Goal: Navigation & Orientation: Find specific page/section

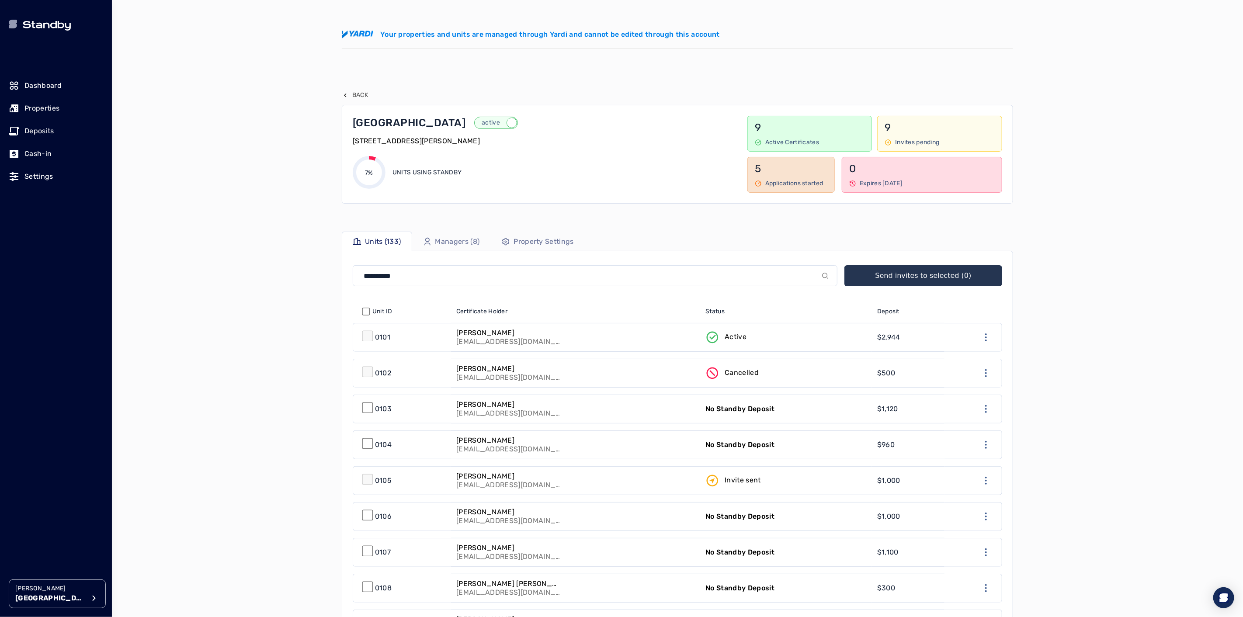
click at [34, 605] on button "[PERSON_NAME] [PERSON_NAME][GEOGRAPHIC_DATA]" at bounding box center [57, 594] width 97 height 29
click at [143, 519] on p "Avenue 5" at bounding box center [143, 518] width 29 height 9
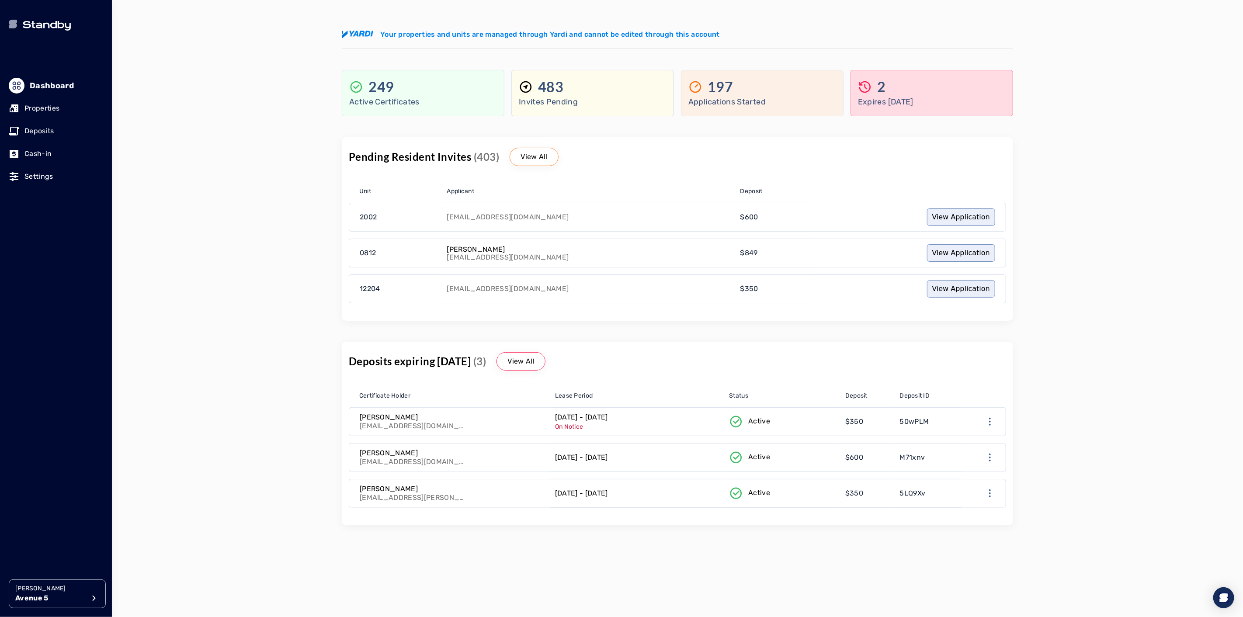
click at [55, 108] on p "Properties" at bounding box center [41, 108] width 35 height 10
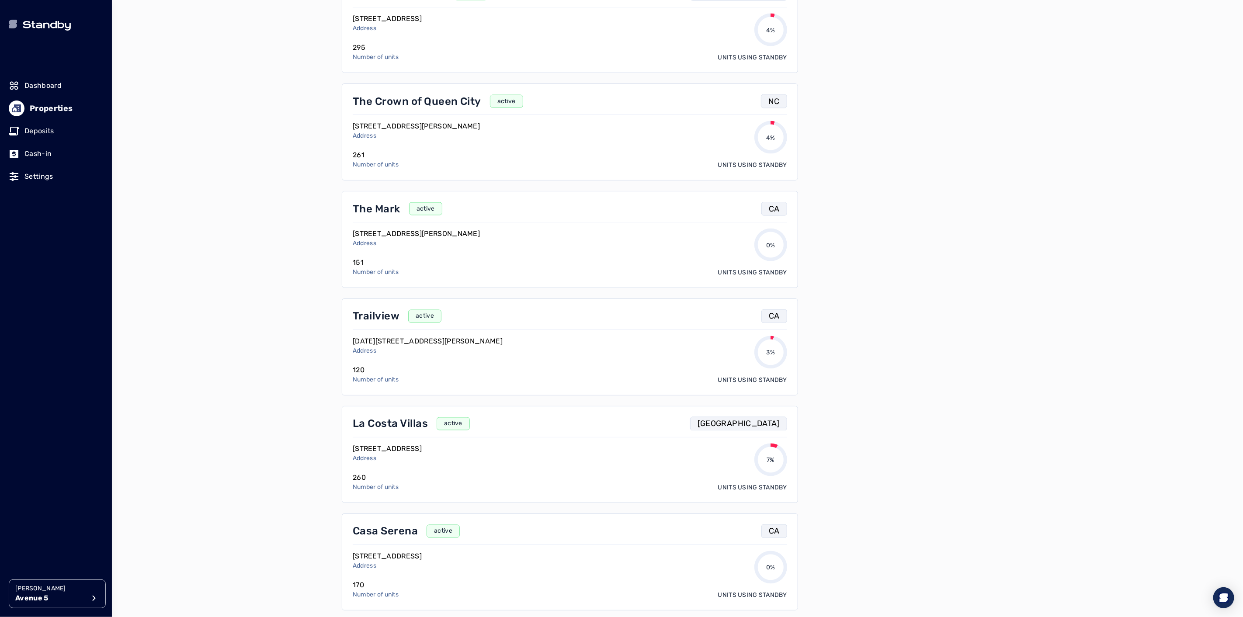
scroll to position [1117, 0]
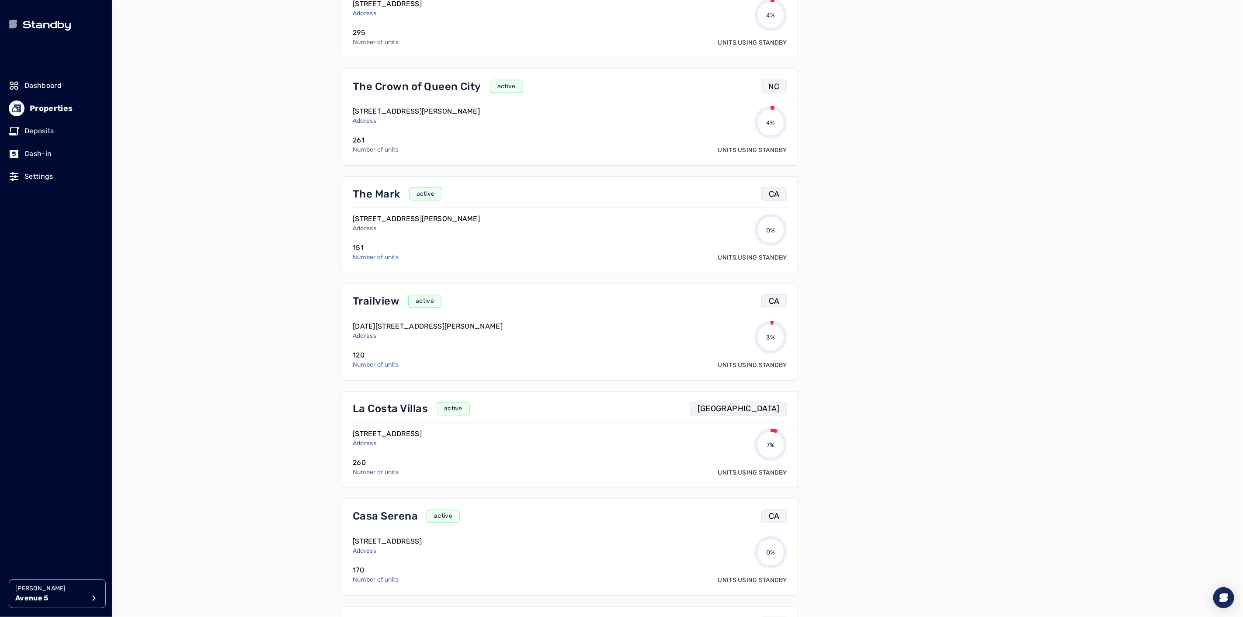
click at [384, 199] on p "The Mark" at bounding box center [377, 194] width 48 height 14
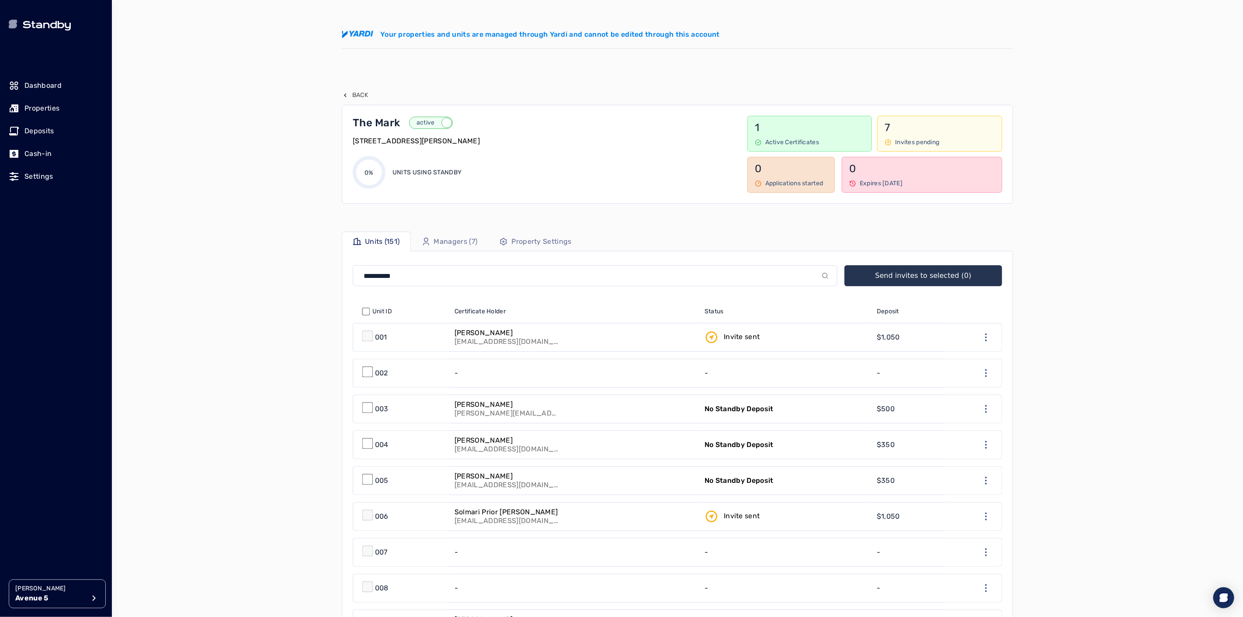
click at [356, 97] on p "Back" at bounding box center [360, 95] width 16 height 9
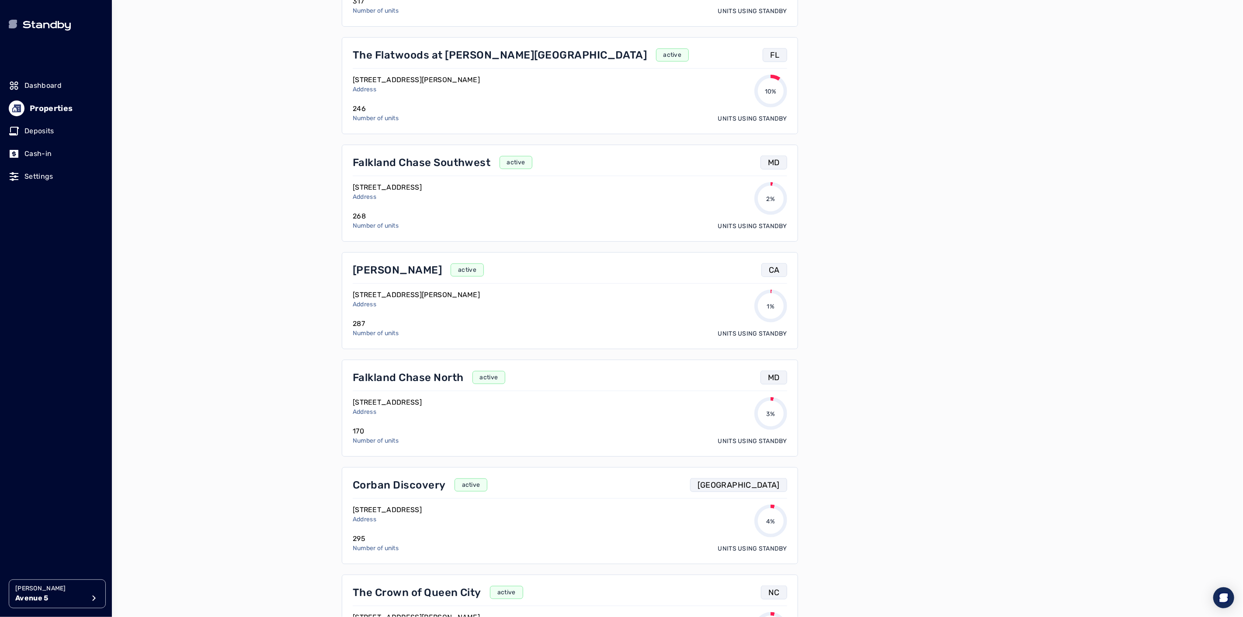
scroll to position [631, 0]
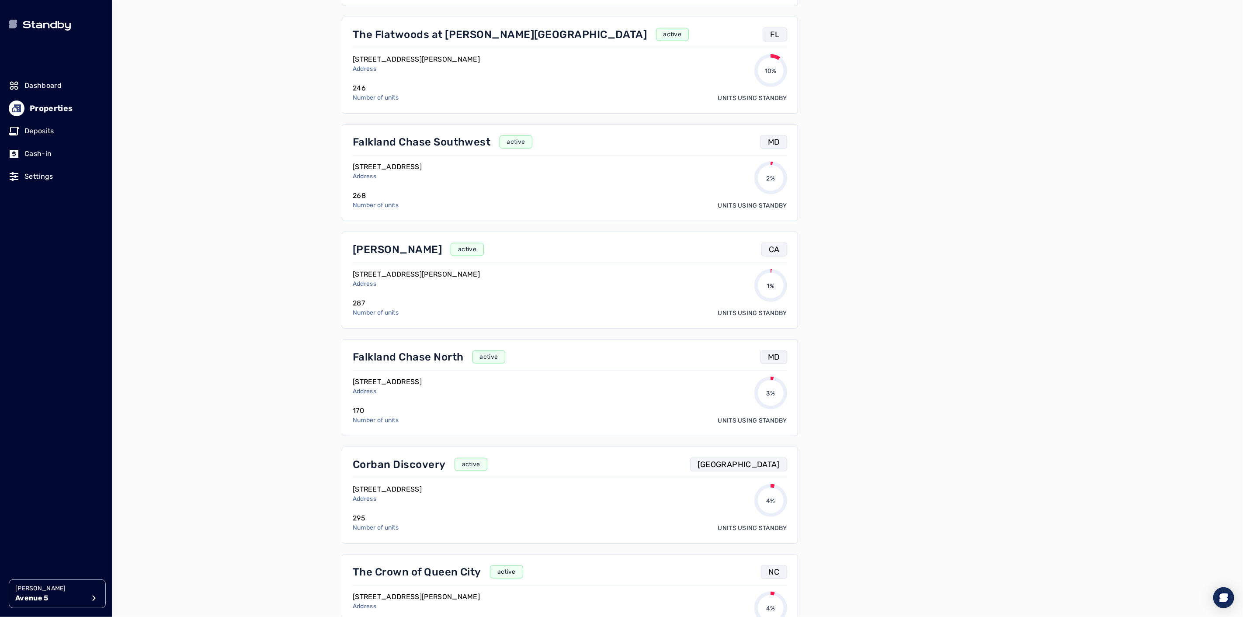
click at [385, 145] on p "Falkland Chase Southwest" at bounding box center [422, 142] width 138 height 14
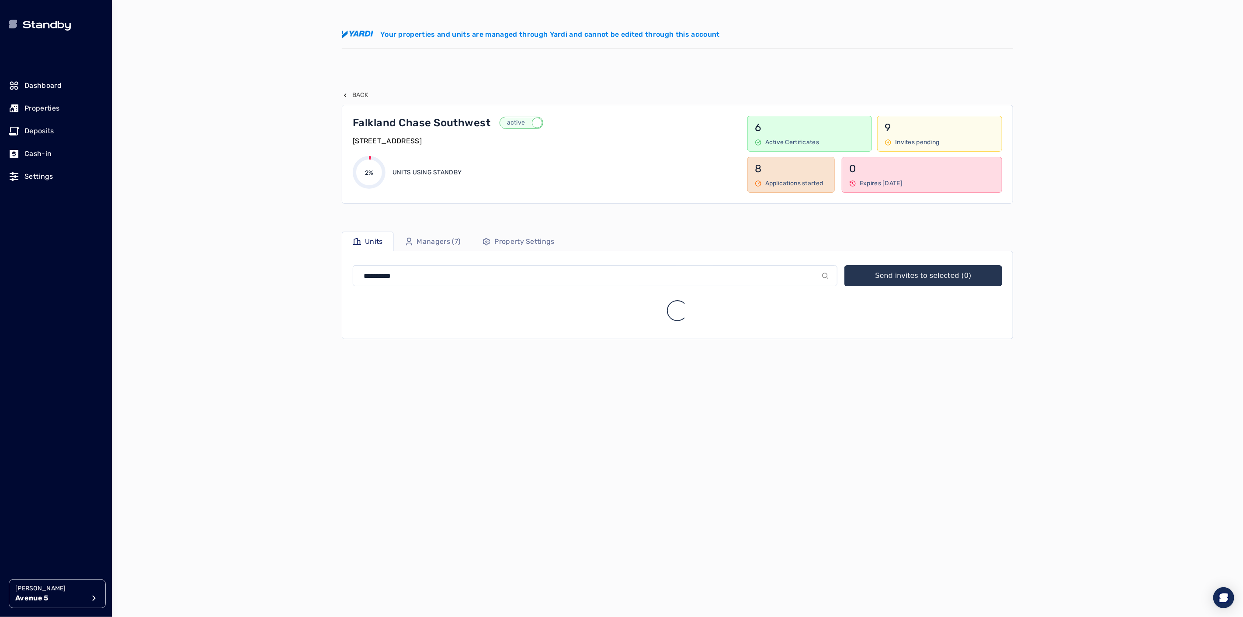
click at [355, 94] on p "Back" at bounding box center [360, 95] width 16 height 9
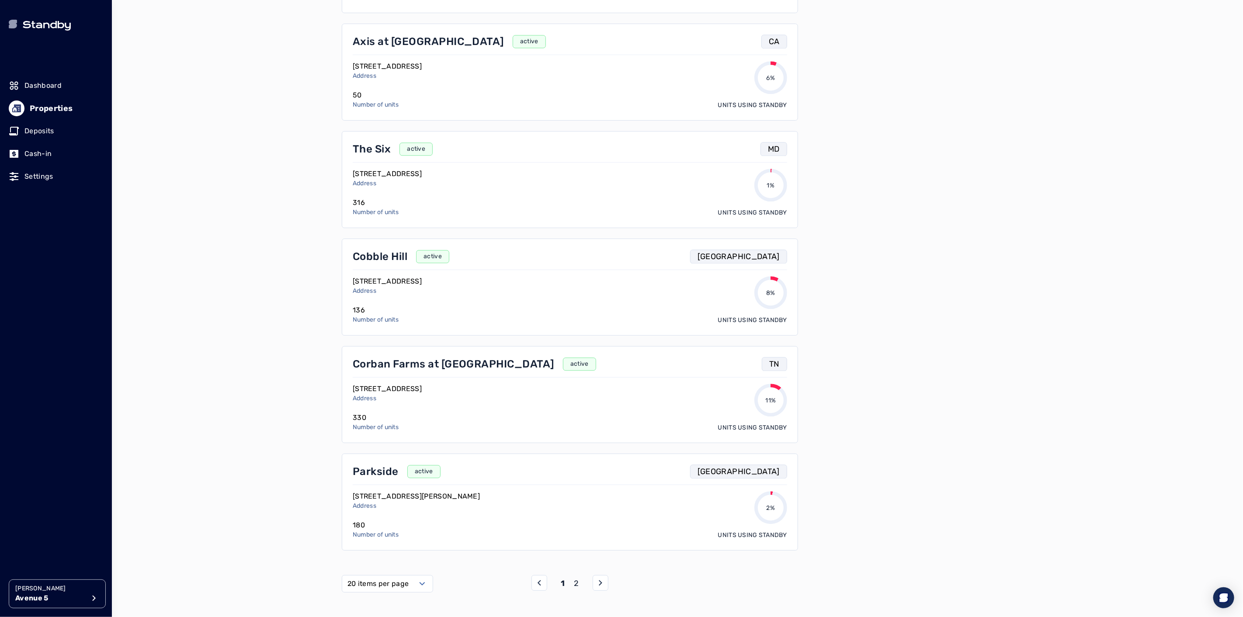
scroll to position [1748, 0]
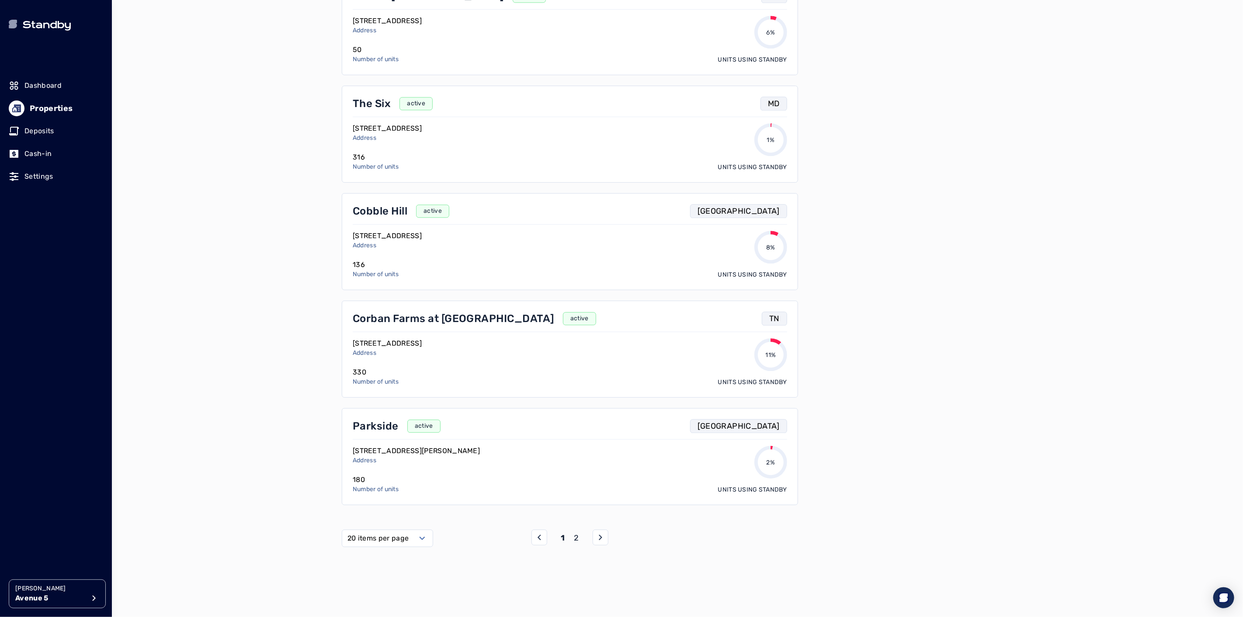
click at [575, 536] on p "2" at bounding box center [576, 538] width 5 height 12
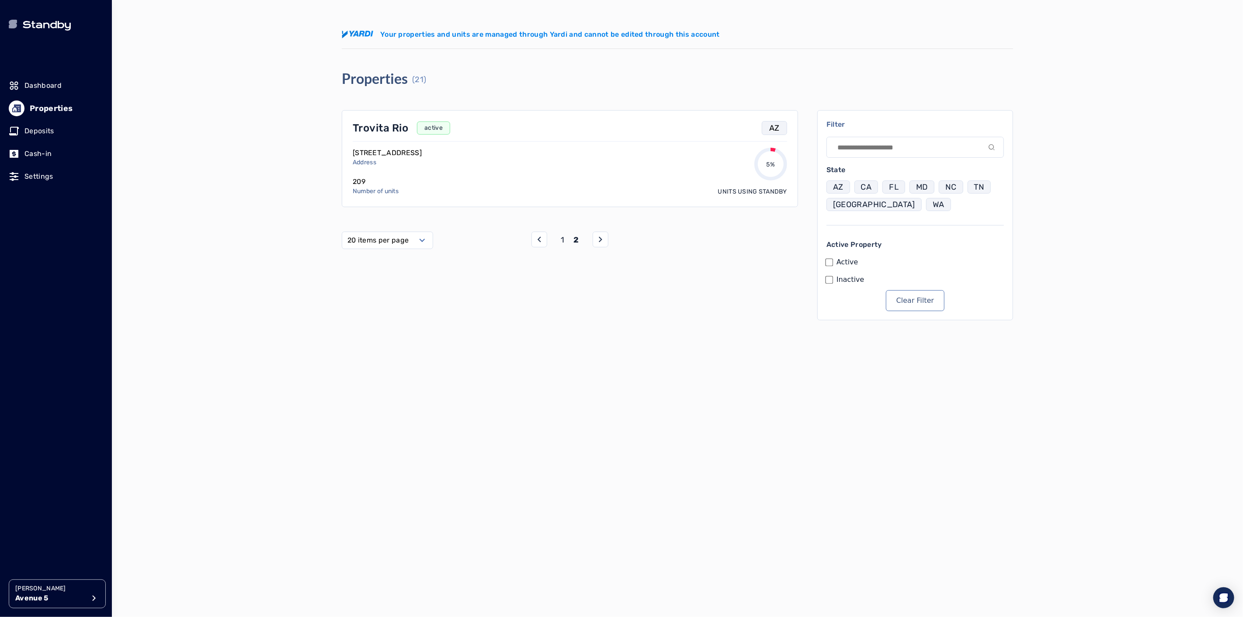
click at [42, 110] on p "Properties" at bounding box center [51, 108] width 43 height 12
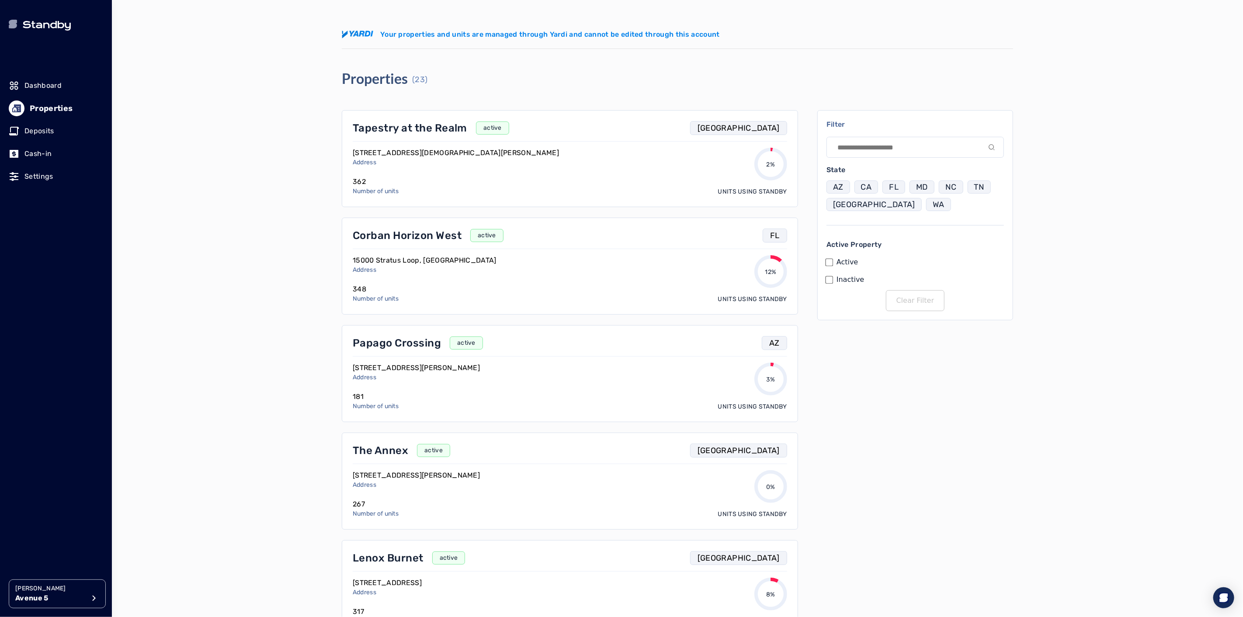
click at [837, 187] on p "AZ" at bounding box center [838, 187] width 10 height 12
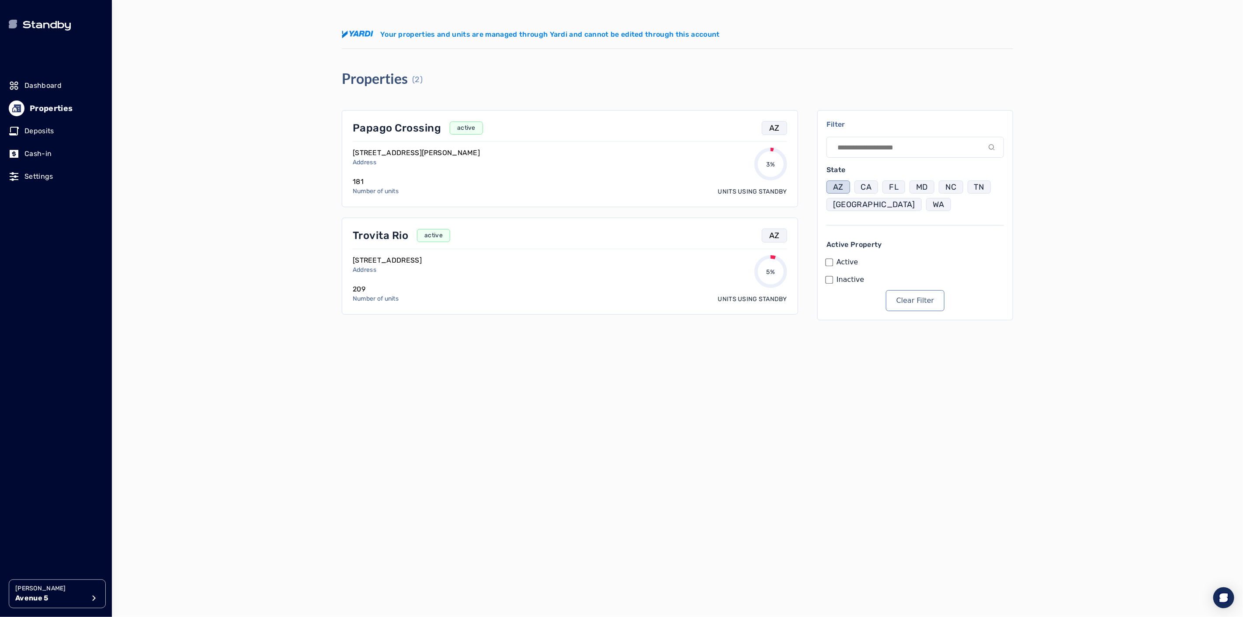
click at [872, 189] on button "CA" at bounding box center [867, 187] width 24 height 13
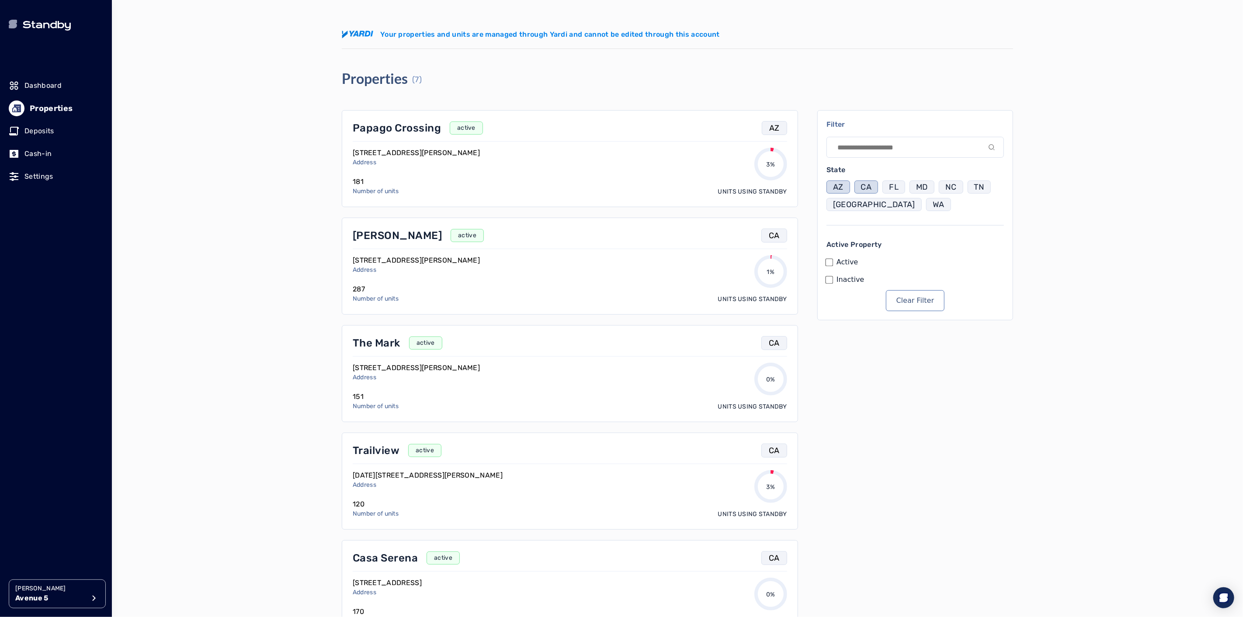
click at [872, 189] on button "CA" at bounding box center [867, 187] width 24 height 13
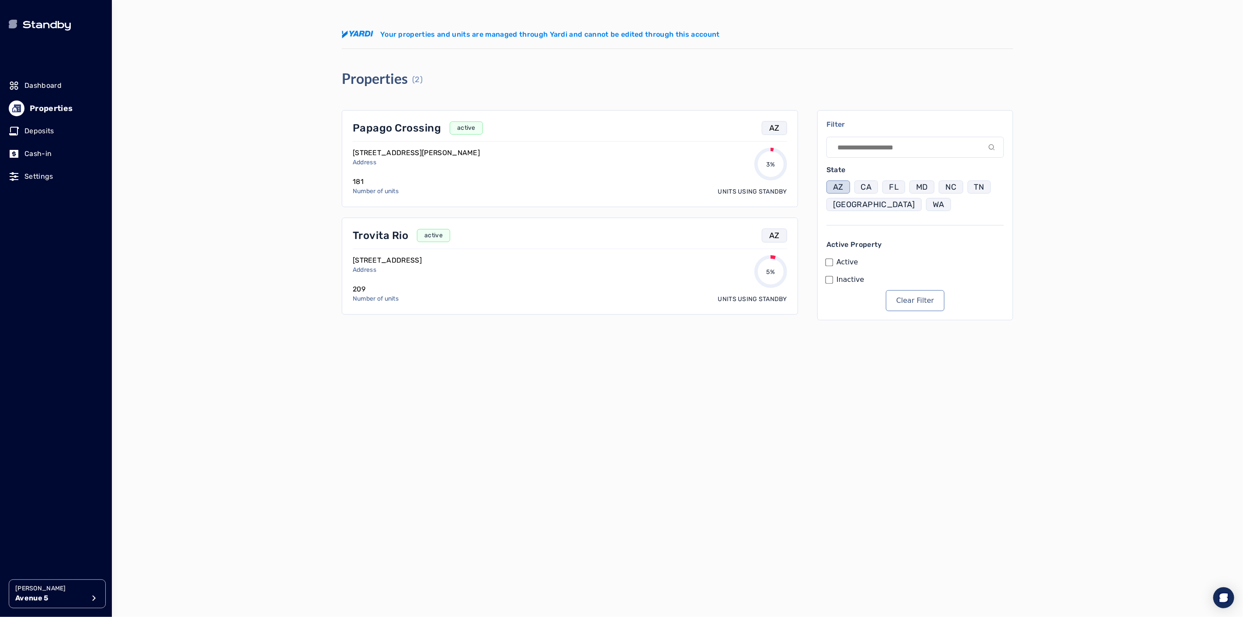
click at [842, 186] on p "AZ" at bounding box center [838, 187] width 10 height 12
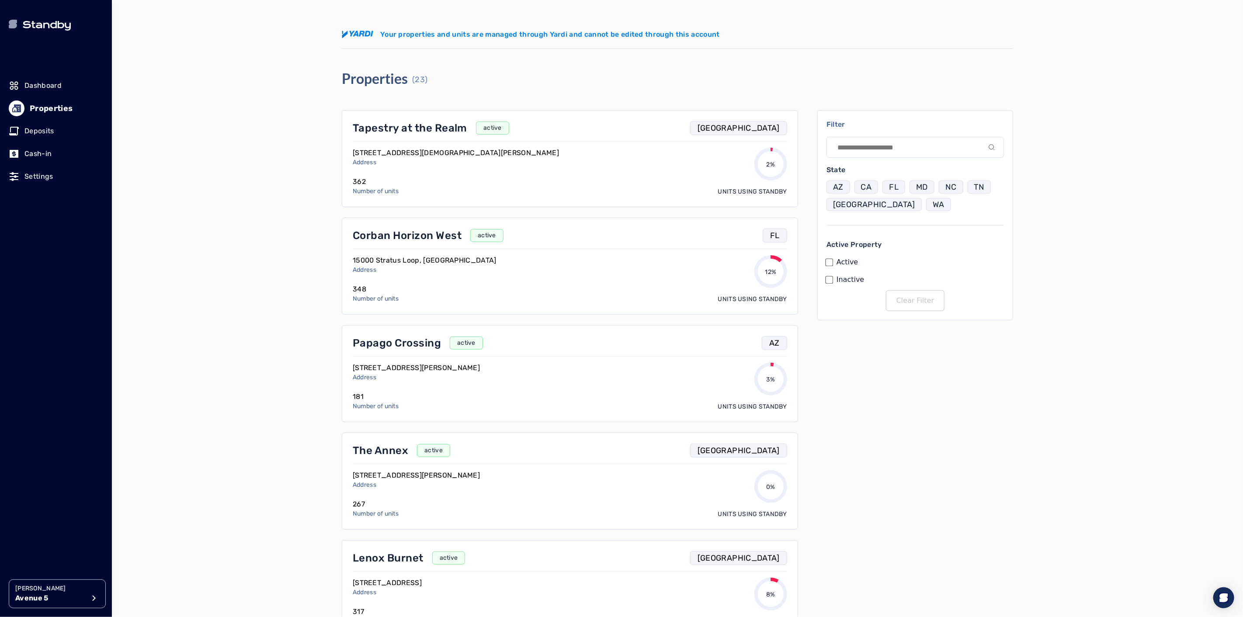
click at [875, 186] on button "CA" at bounding box center [867, 187] width 24 height 13
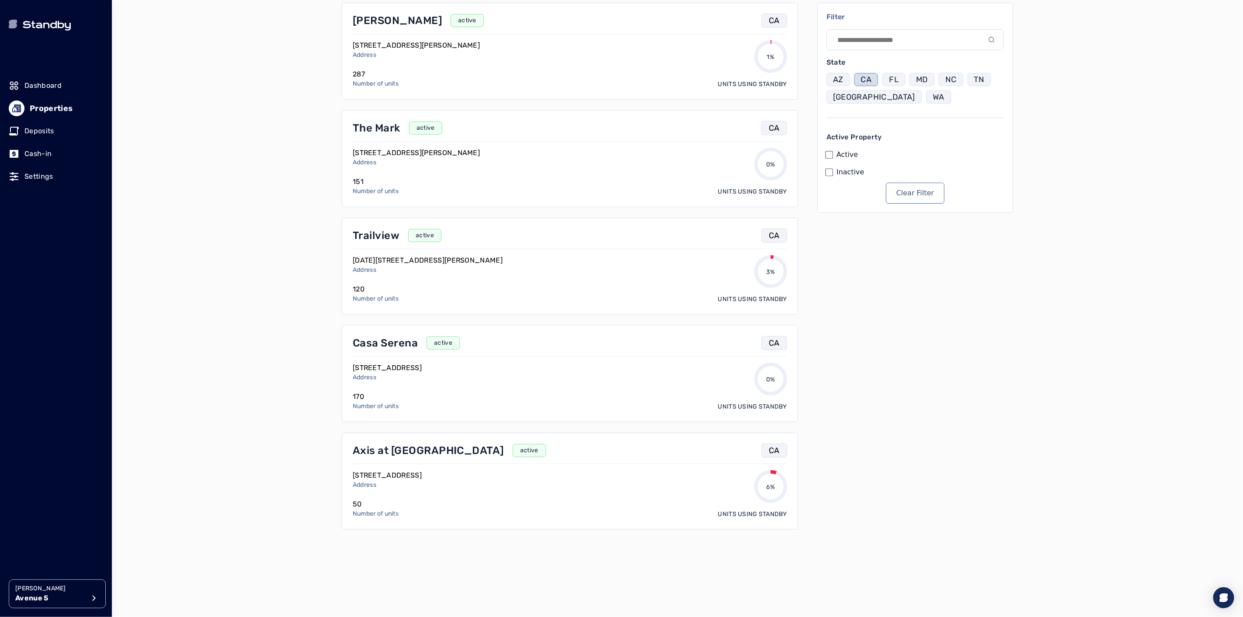
scroll to position [115, 0]
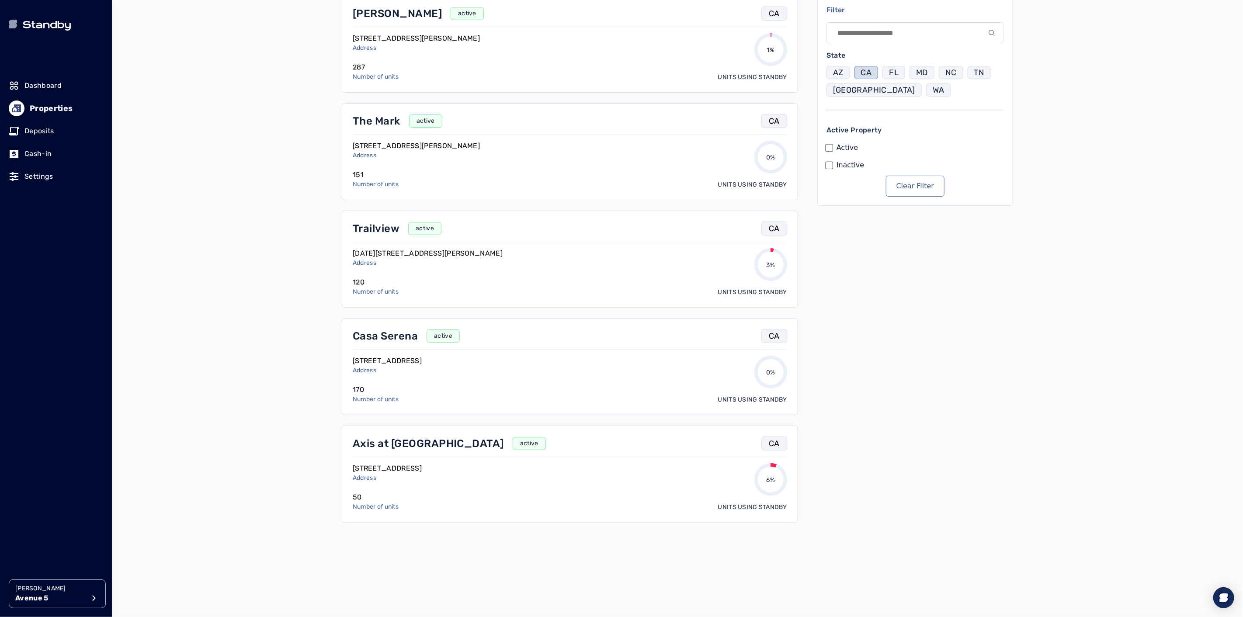
click at [374, 343] on p "Casa Serena" at bounding box center [385, 336] width 65 height 14
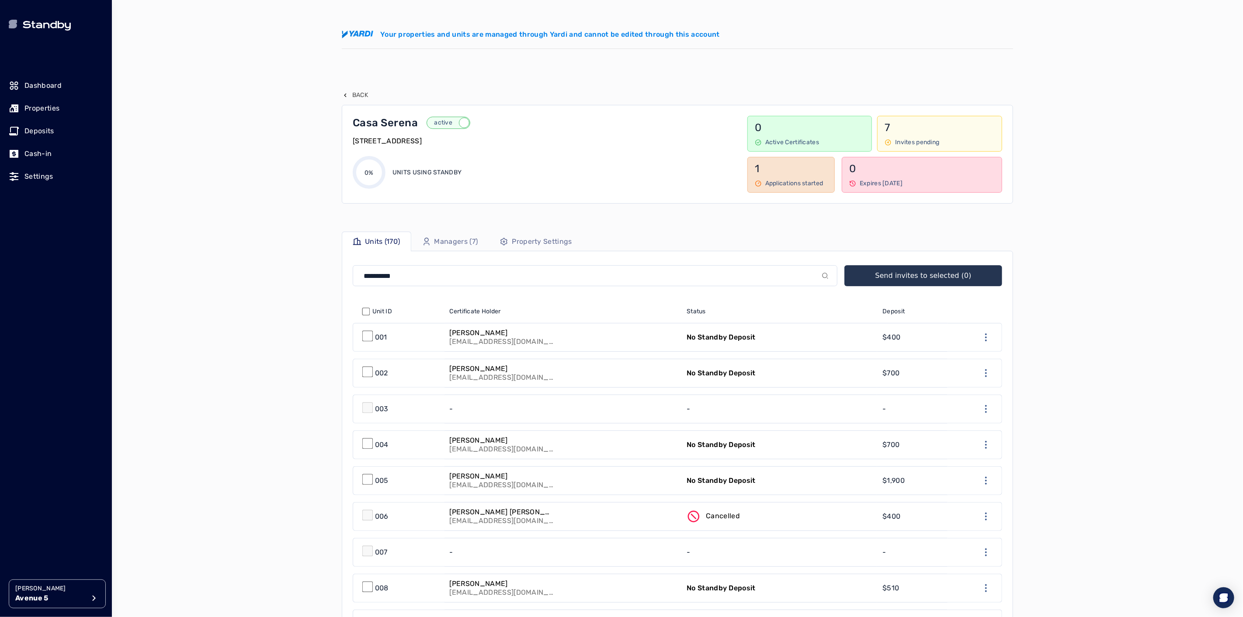
click at [360, 99] on p "Back" at bounding box center [360, 95] width 16 height 9
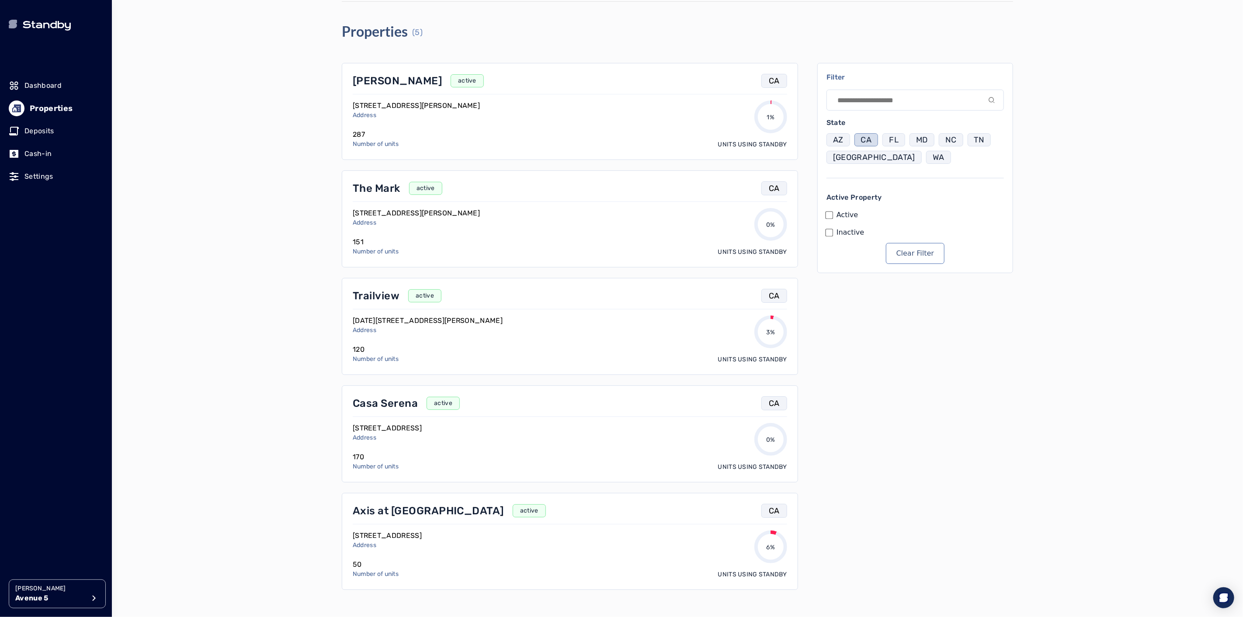
scroll to position [115, 0]
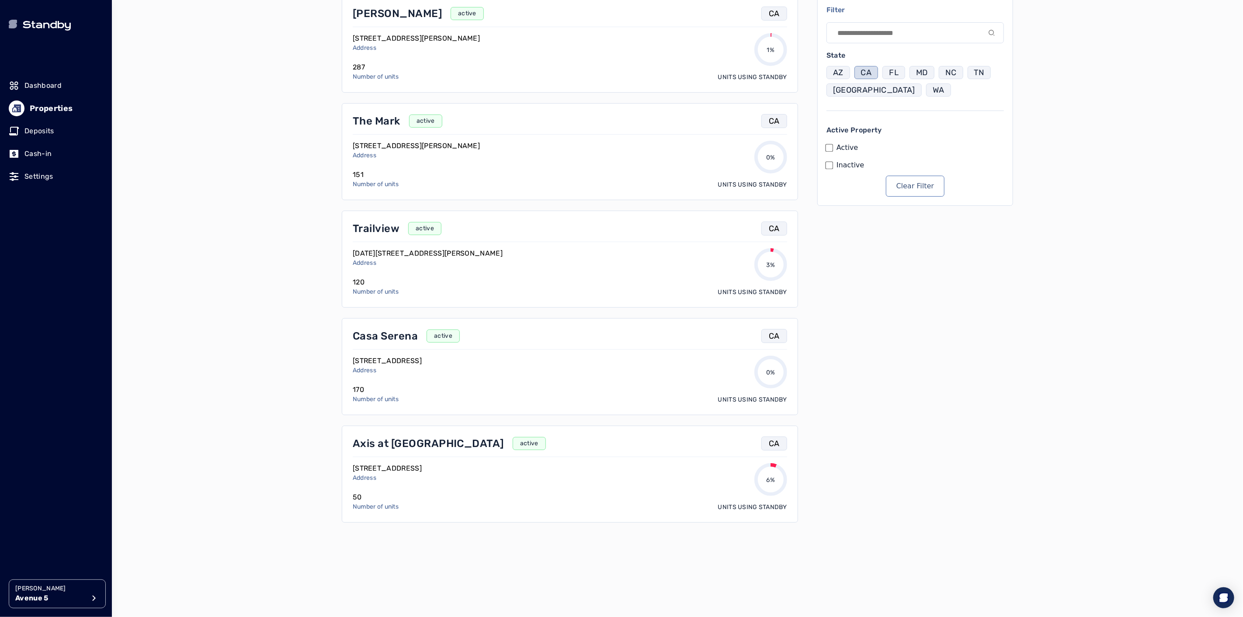
click at [867, 70] on p "CA" at bounding box center [866, 72] width 11 height 12
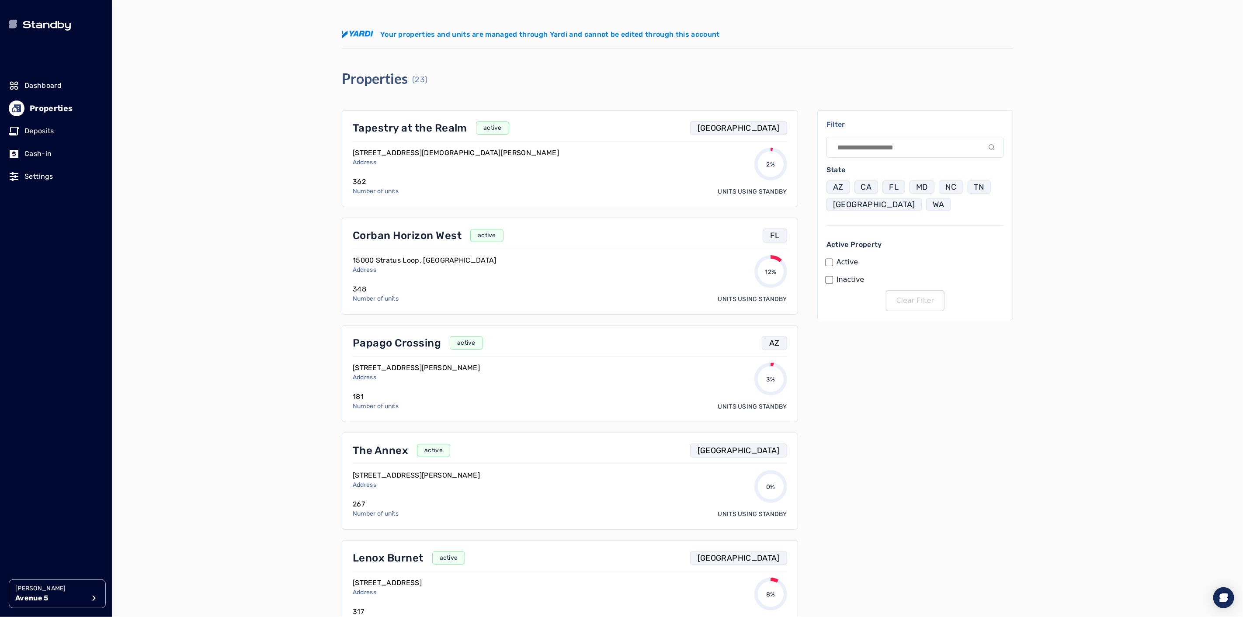
click at [893, 193] on p "FL" at bounding box center [894, 187] width 10 height 12
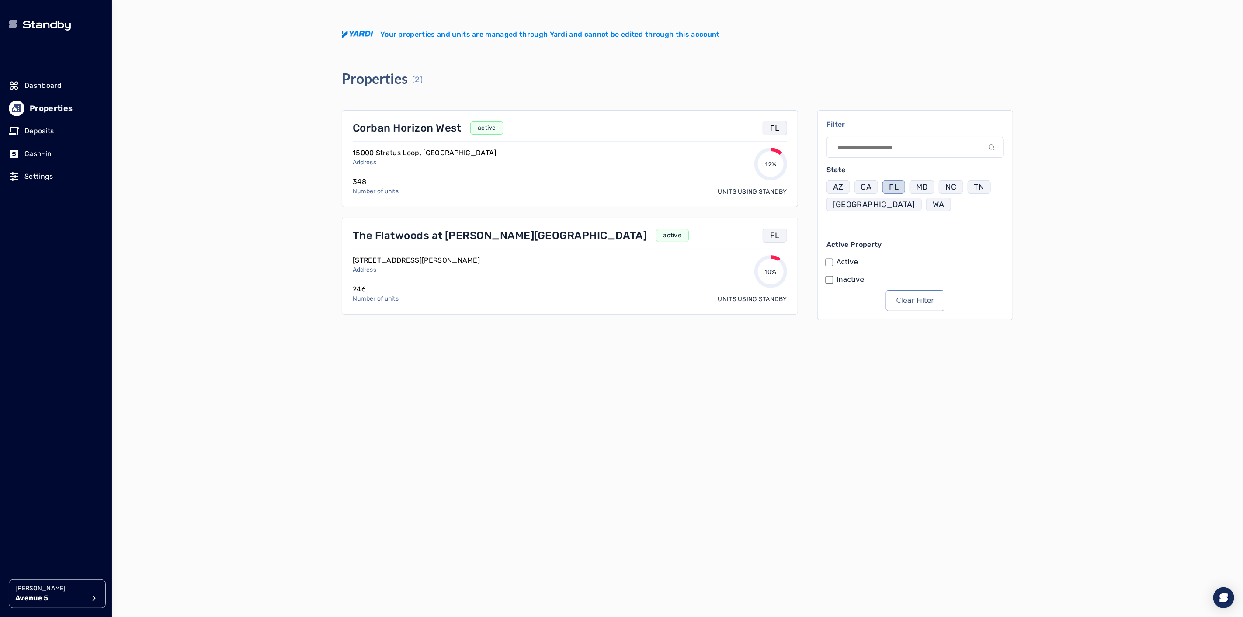
drag, startPoint x: 899, startPoint y: 188, endPoint x: 904, endPoint y: 190, distance: 5.1
click at [899, 188] on button "FL" at bounding box center [894, 187] width 23 height 13
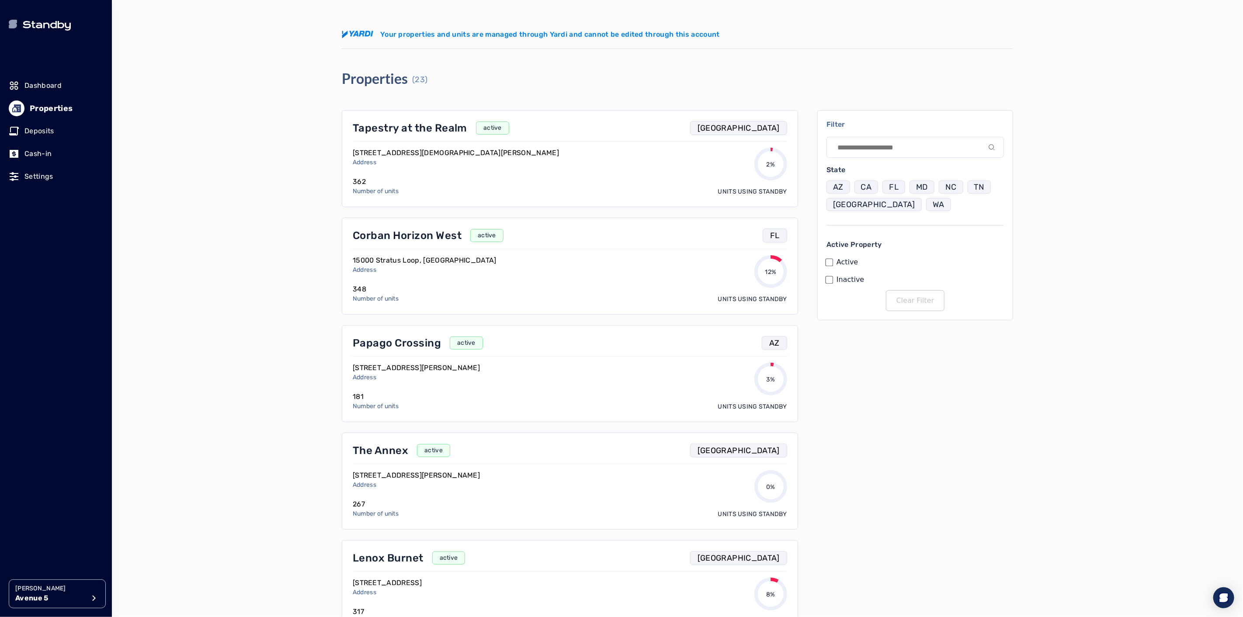
click at [914, 189] on button "MD" at bounding box center [922, 187] width 25 height 13
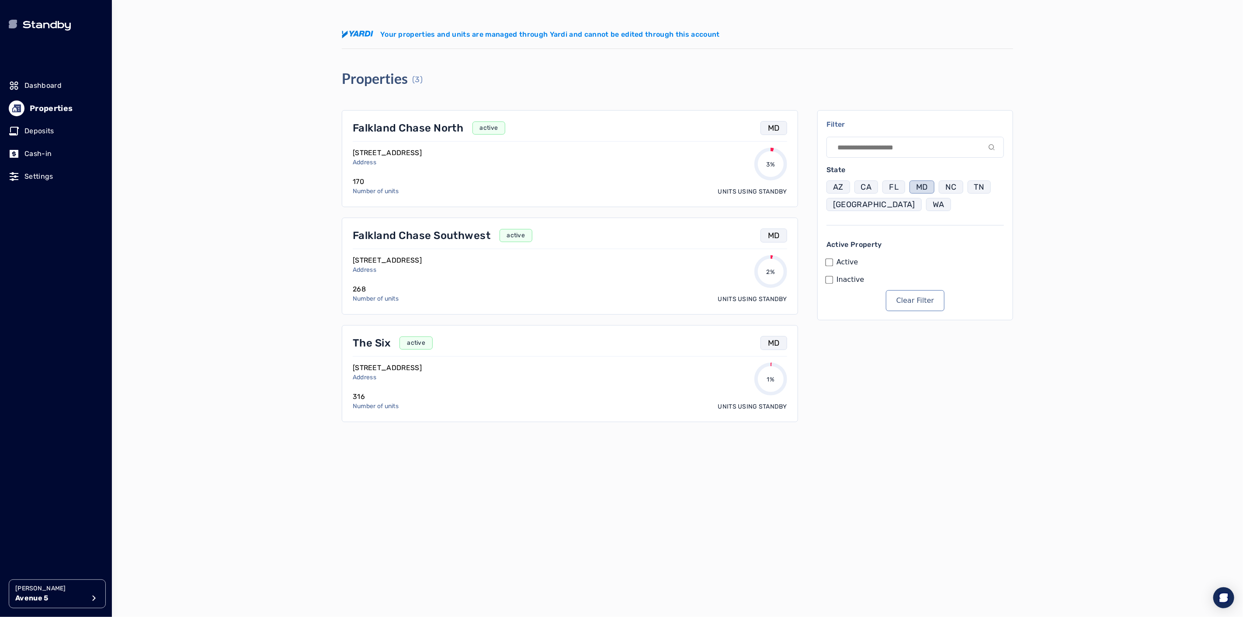
drag, startPoint x: 921, startPoint y: 191, endPoint x: 927, endPoint y: 191, distance: 6.1
click at [921, 191] on p "MD" at bounding box center [922, 187] width 12 height 12
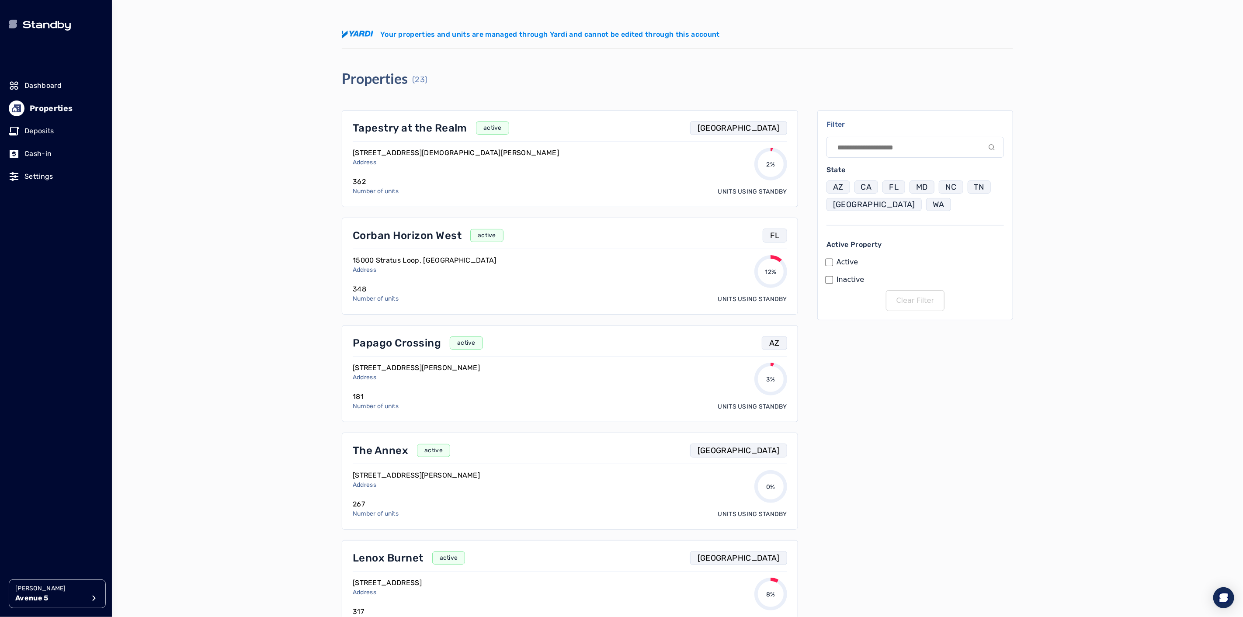
click at [947, 187] on p "NC" at bounding box center [951, 187] width 11 height 12
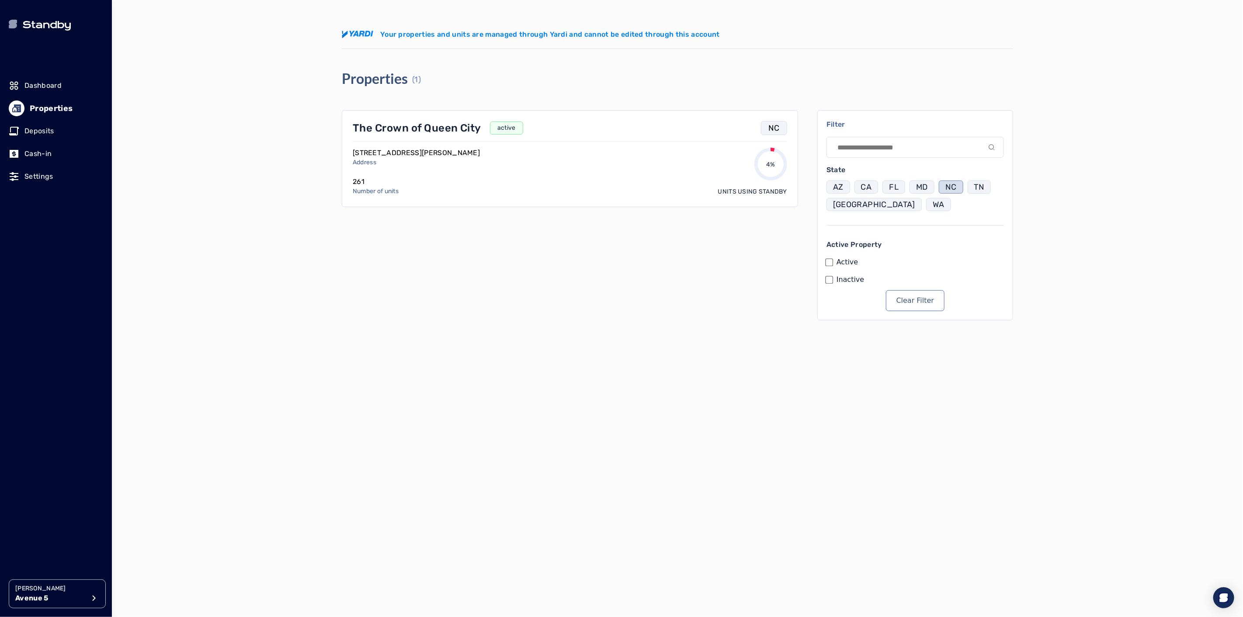
click at [975, 185] on p "TN" at bounding box center [979, 187] width 10 height 12
click at [956, 188] on p "NC" at bounding box center [951, 187] width 11 height 12
click at [839, 203] on p "[GEOGRAPHIC_DATA]" at bounding box center [874, 204] width 82 height 12
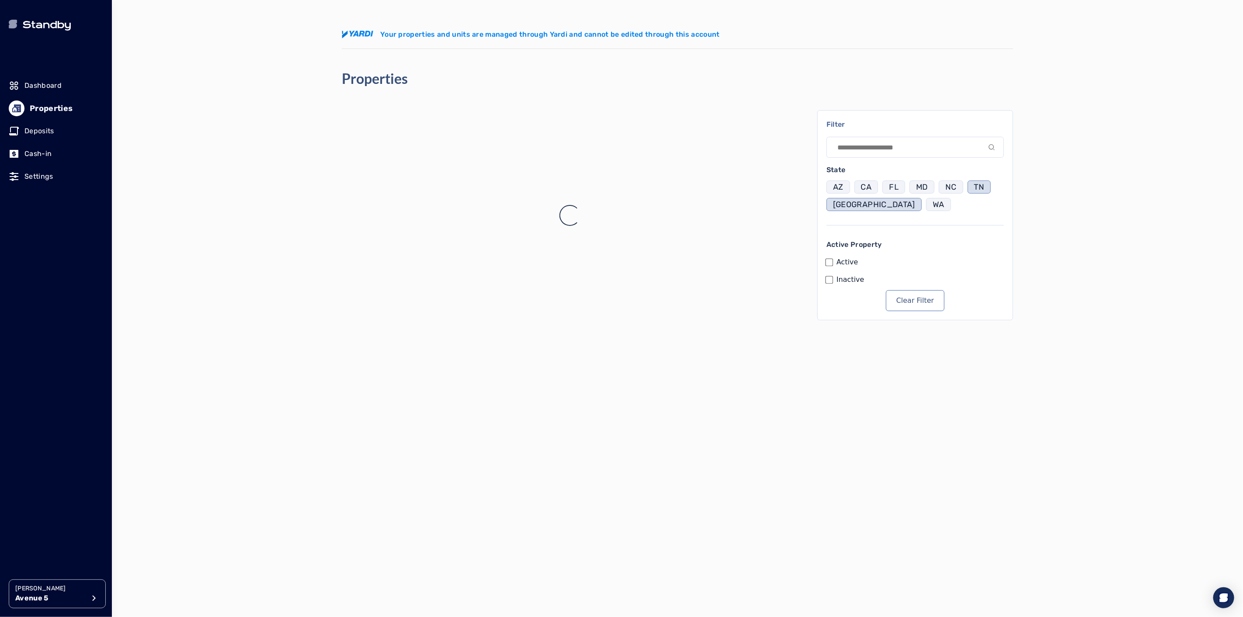
click at [974, 188] on button "TN" at bounding box center [980, 187] width 24 height 13
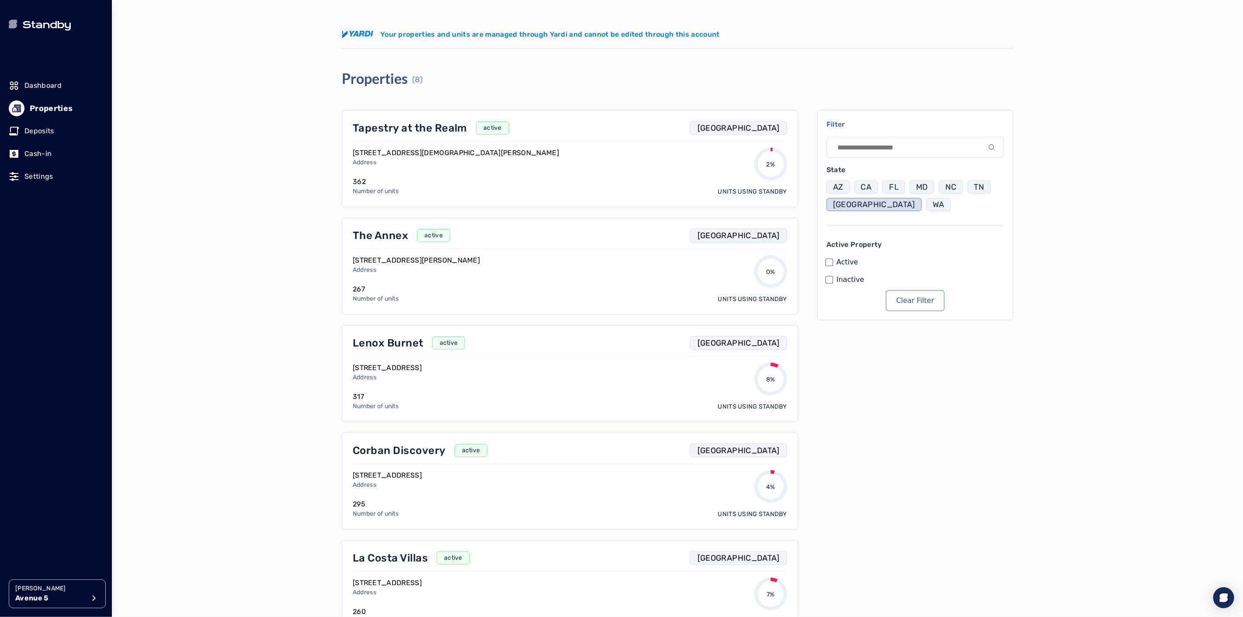
click at [834, 205] on p "[GEOGRAPHIC_DATA]" at bounding box center [874, 204] width 82 height 12
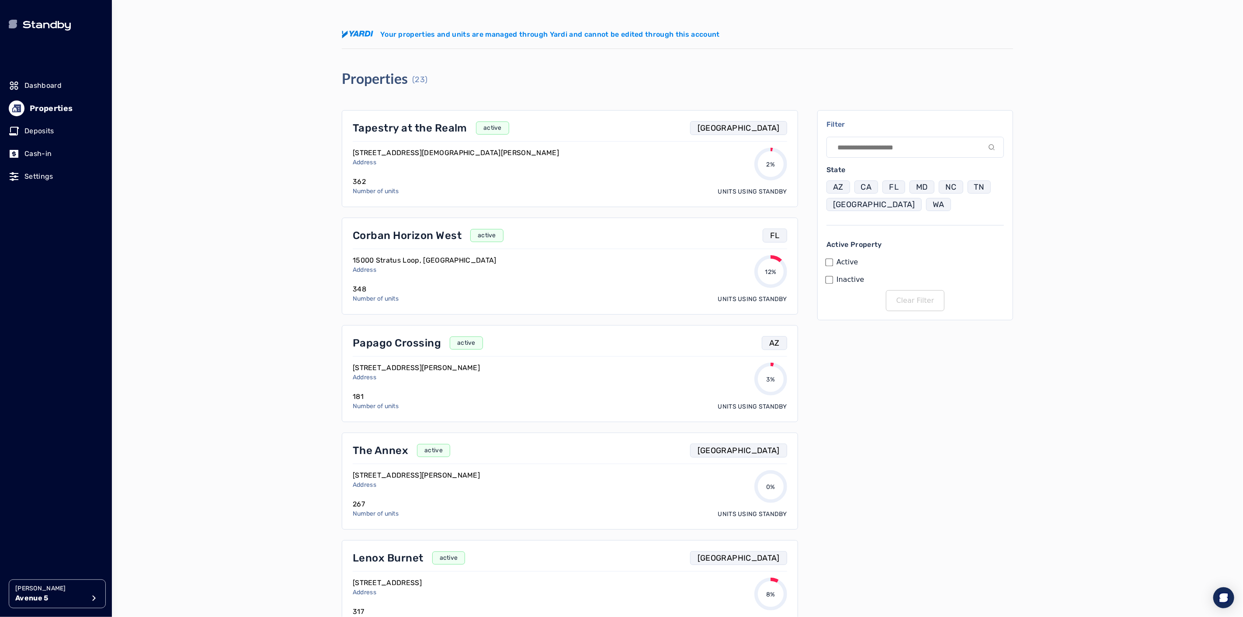
click at [933, 204] on p "WA" at bounding box center [939, 204] width 12 height 12
